Goal: Information Seeking & Learning: Check status

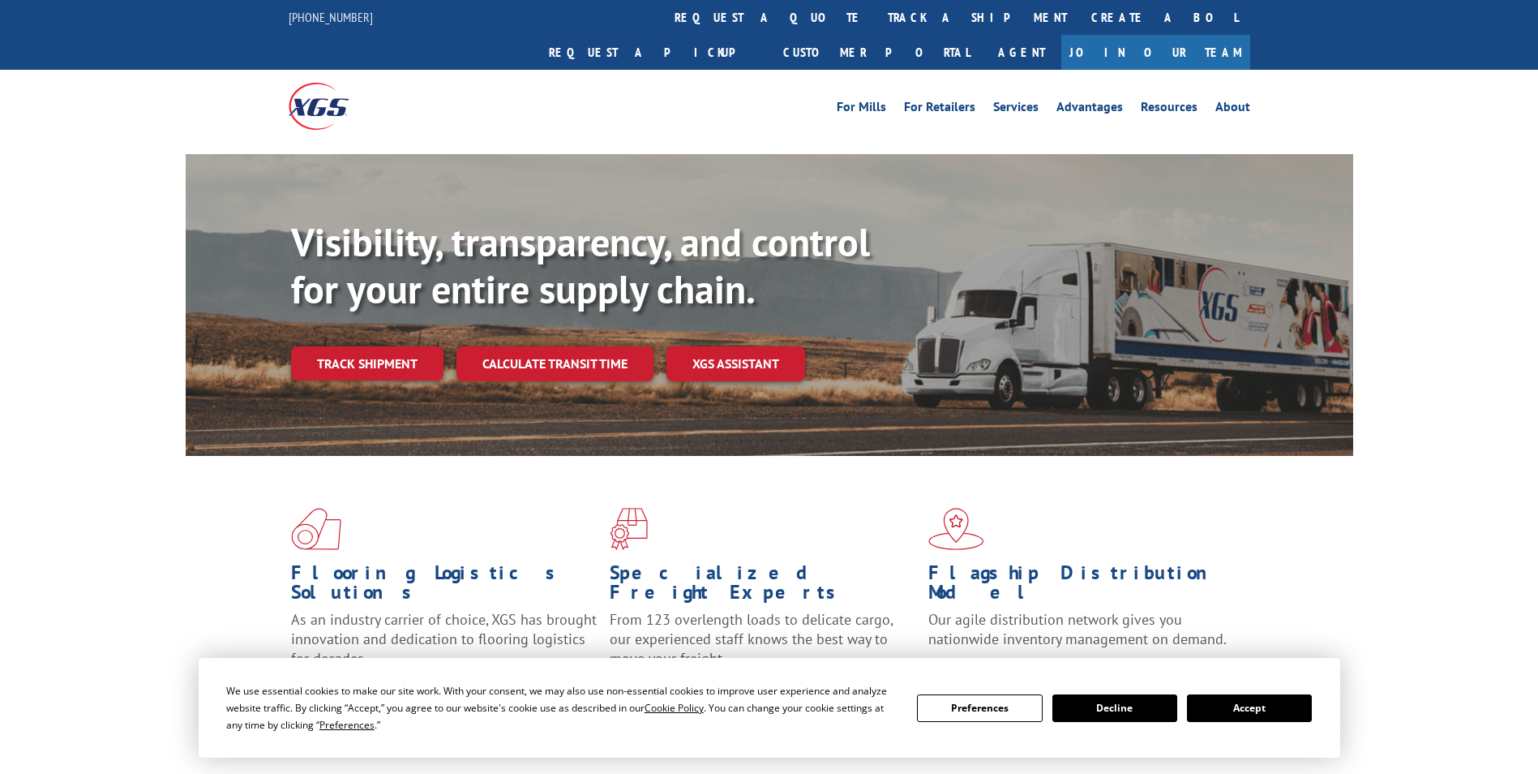
click at [1259, 698] on button "Accept" at bounding box center [1249, 708] width 125 height 28
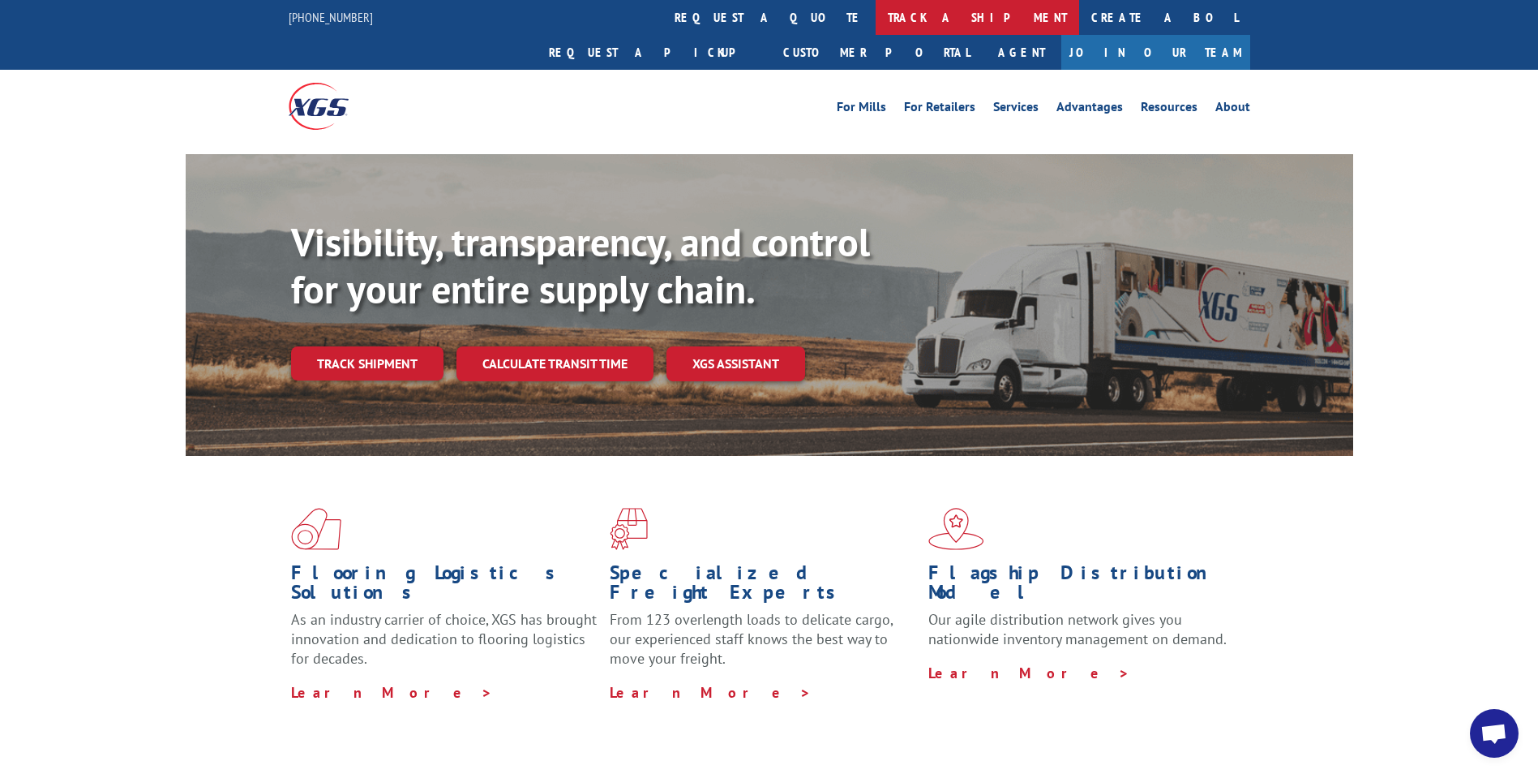
click at [876, 11] on link "track a shipment" at bounding box center [978, 17] width 204 height 35
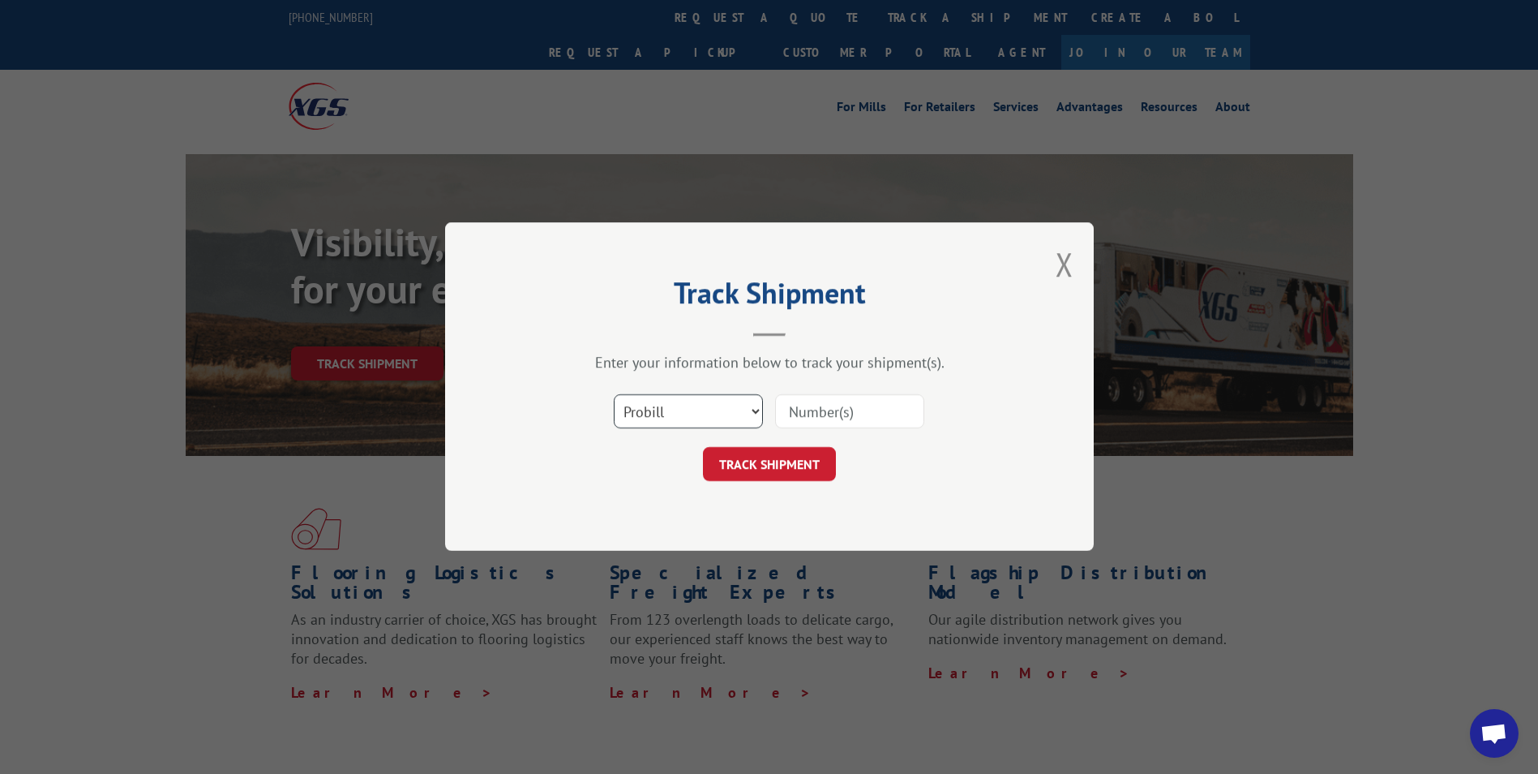
click at [654, 407] on select "Select category... Probill BOL PO" at bounding box center [688, 412] width 149 height 34
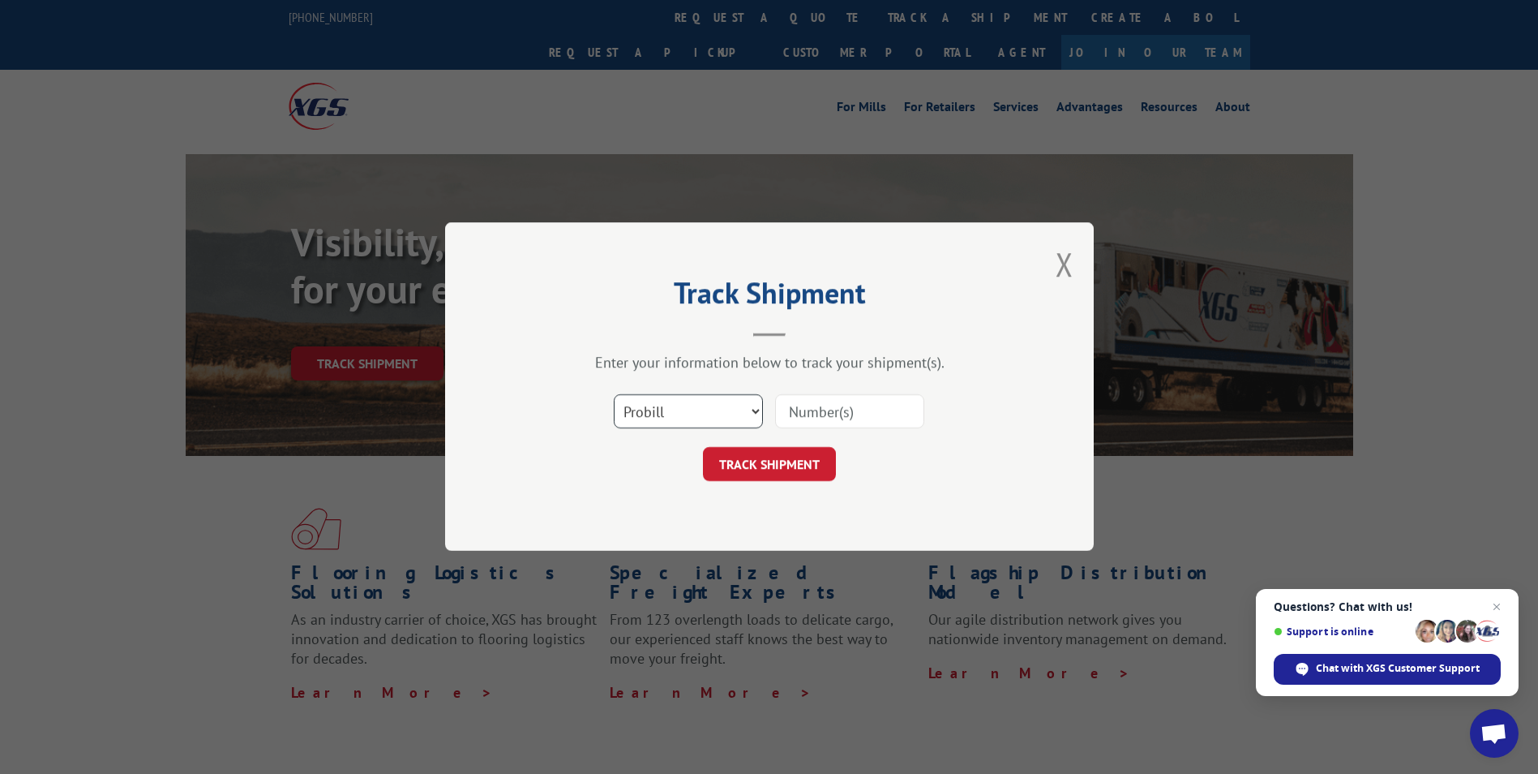
select select "bol"
click at [614, 395] on select "Select category... Probill BOL PO" at bounding box center [688, 412] width 149 height 34
click at [807, 417] on input at bounding box center [849, 412] width 149 height 34
paste input "5300983"
type input "5300983"
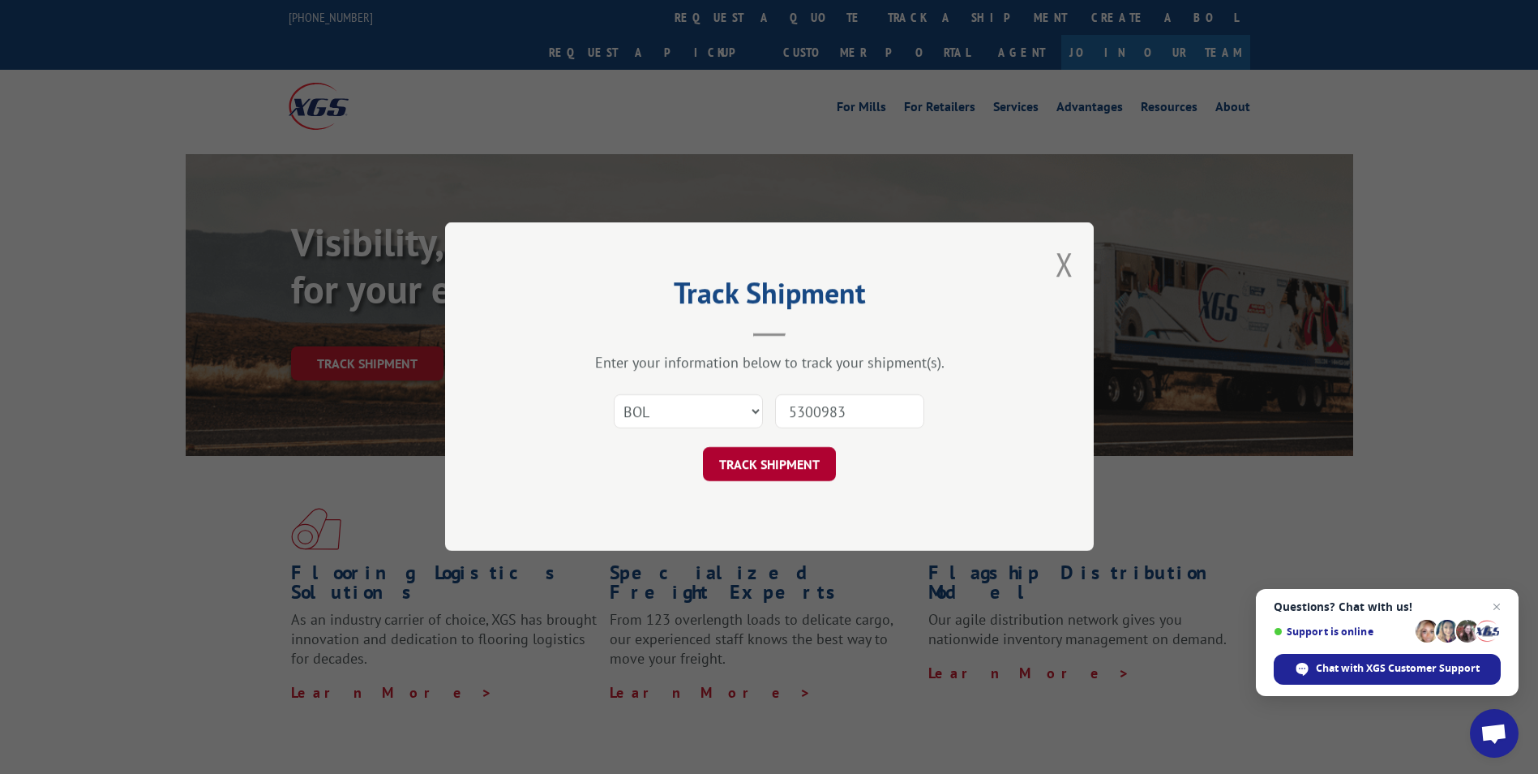
click at [763, 456] on button "TRACK SHIPMENT" at bounding box center [769, 465] width 133 height 34
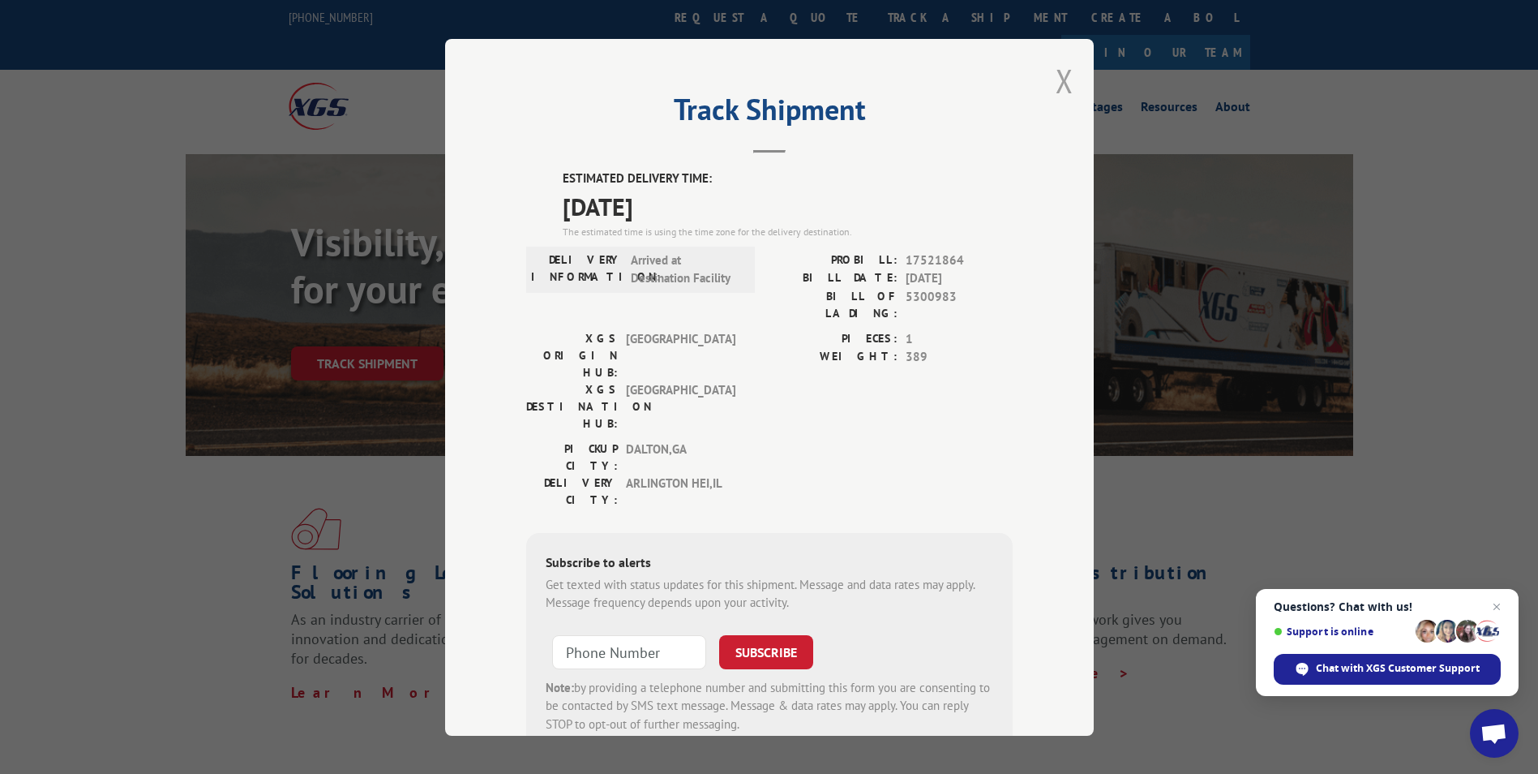
click at [1056, 75] on button "Close modal" at bounding box center [1065, 80] width 18 height 43
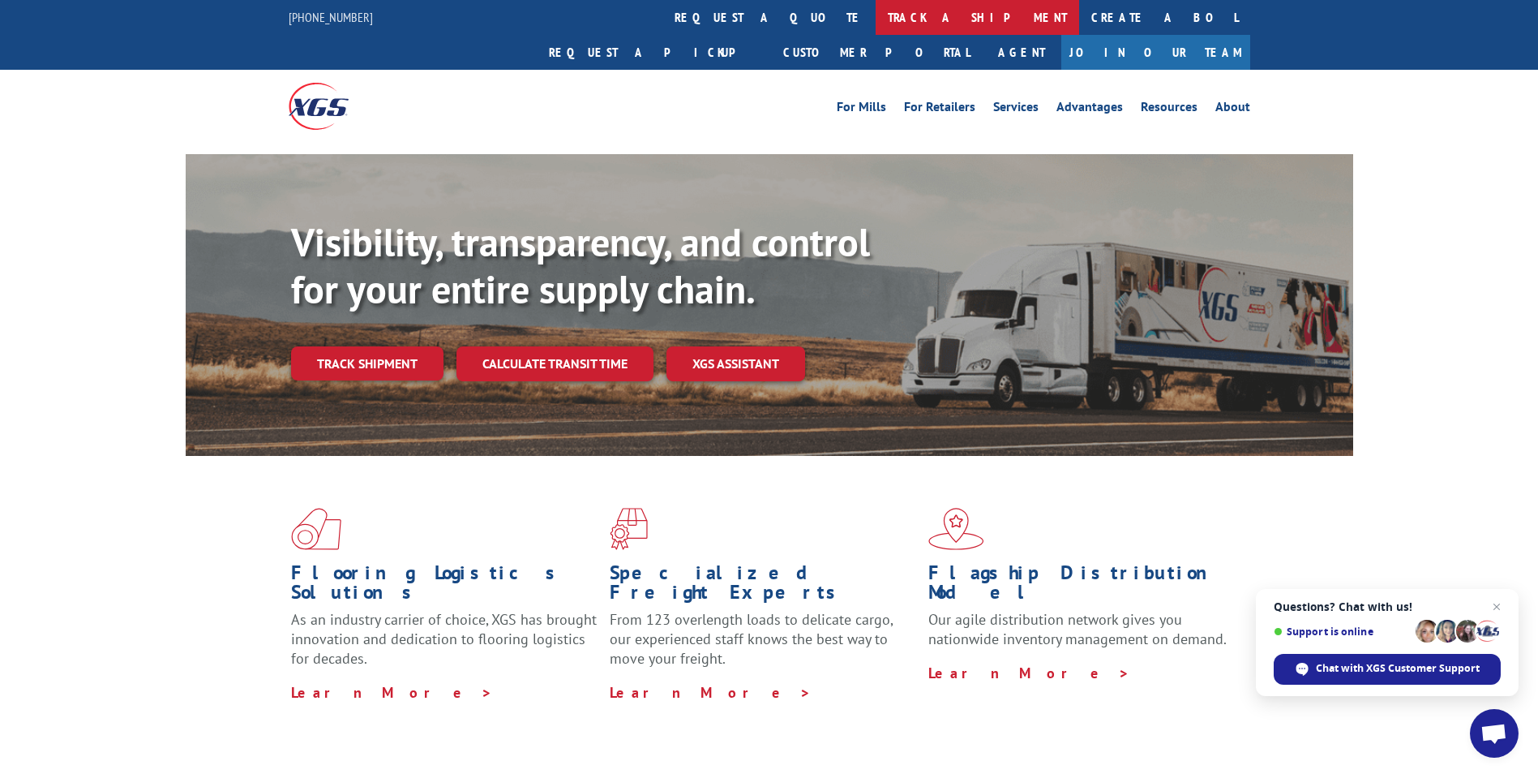
click at [876, 19] on link "track a shipment" at bounding box center [978, 17] width 204 height 35
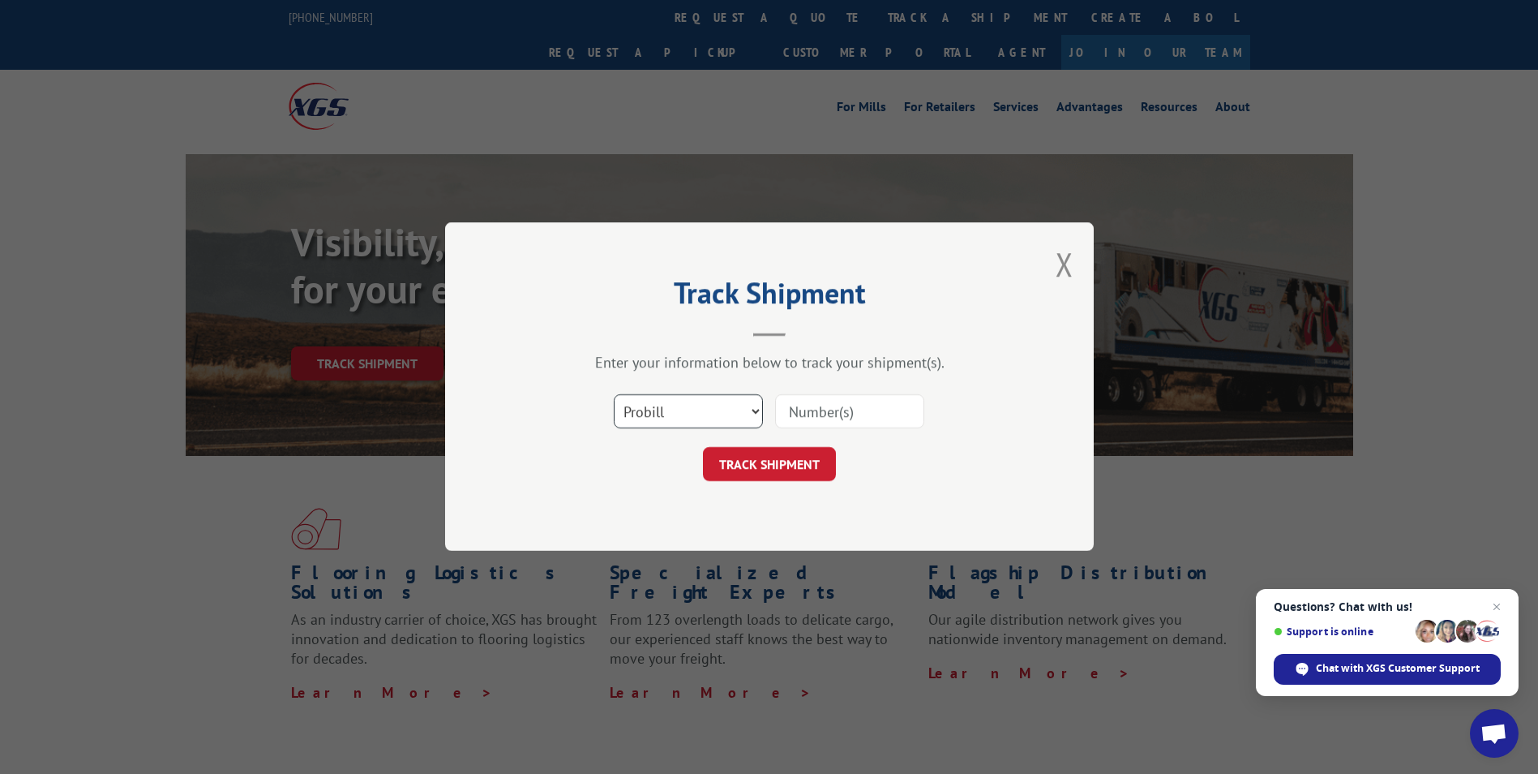
click at [725, 419] on select "Select category... Probill BOL PO" at bounding box center [688, 412] width 149 height 34
select select "bol"
click at [614, 395] on select "Select category... Probill BOL PO" at bounding box center [688, 412] width 149 height 34
click at [815, 411] on input at bounding box center [849, 412] width 149 height 34
paste input "6046307"
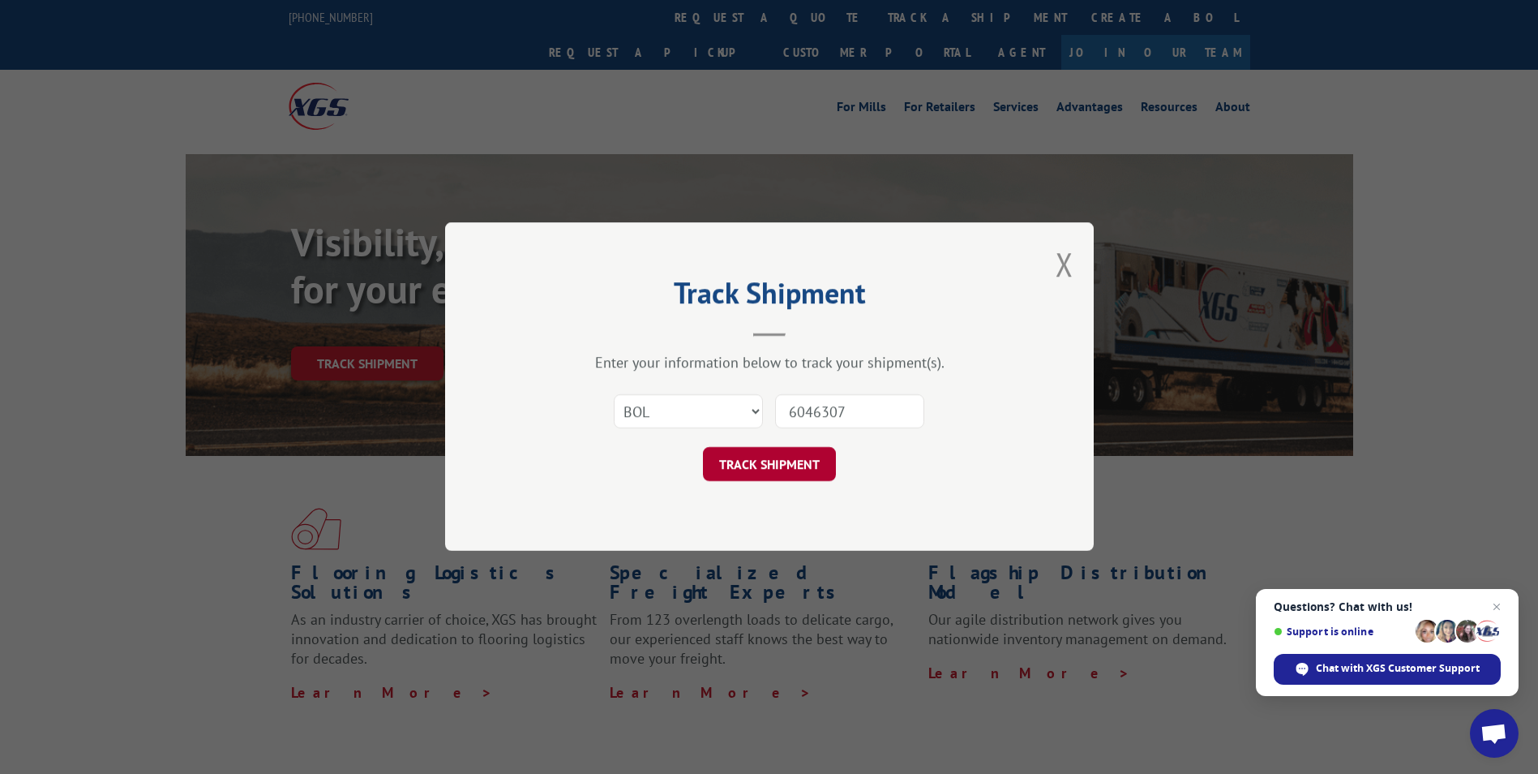
type input "6046307"
click at [774, 452] on button "TRACK SHIPMENT" at bounding box center [769, 465] width 133 height 34
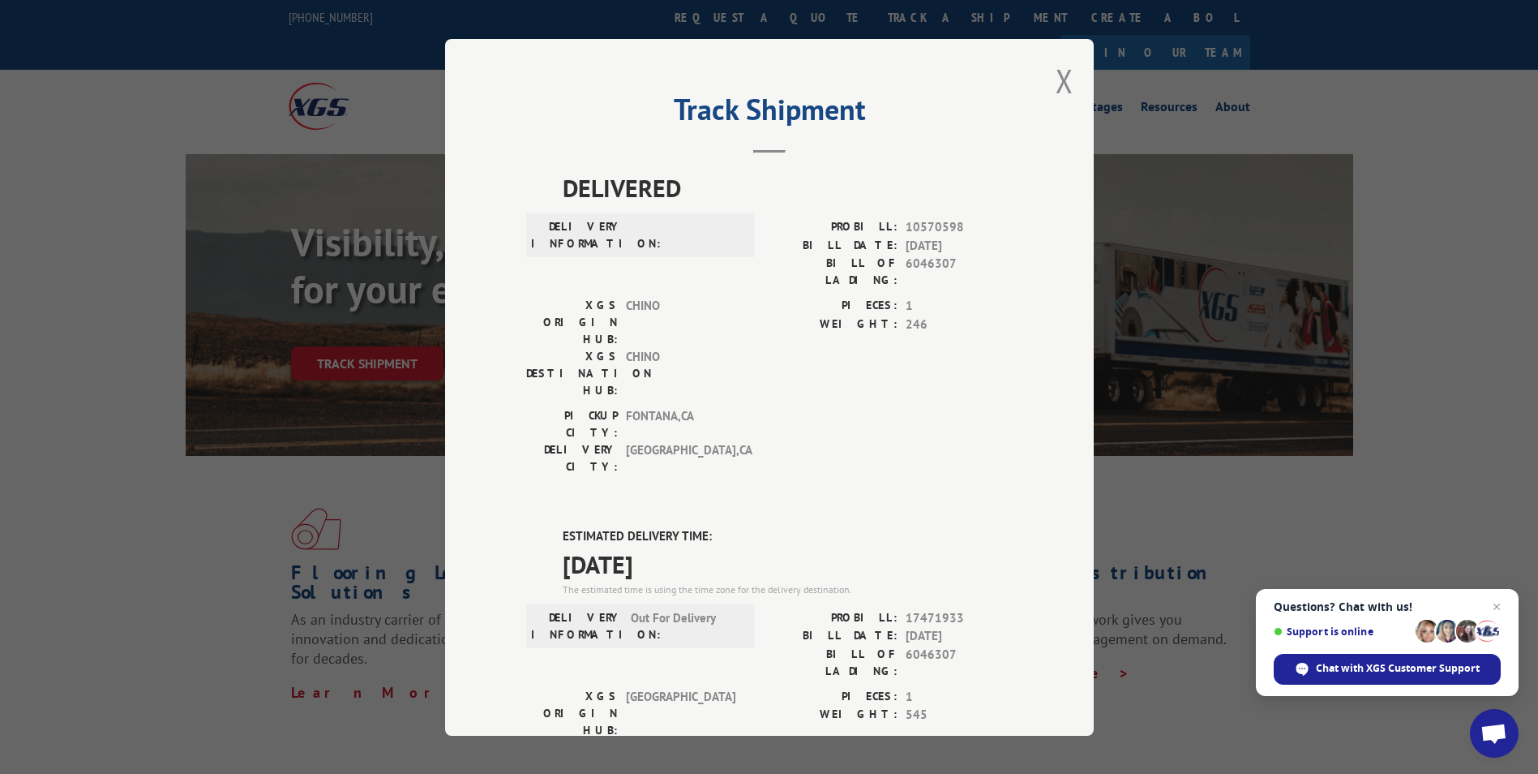
scroll to position [162, 0]
